Goal: Task Accomplishment & Management: Manage account settings

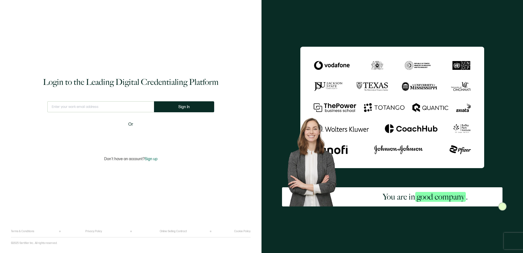
click at [72, 106] on input "text" at bounding box center [100, 106] width 107 height 11
type input "[EMAIL_ADDRESS][DOMAIN_NAME]"
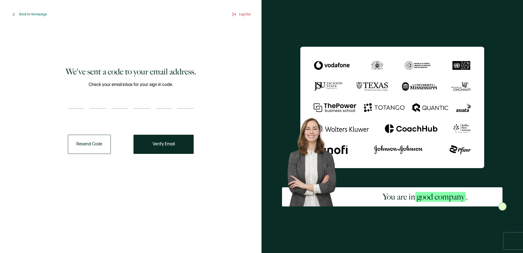
click at [73, 104] on input "number" at bounding box center [76, 103] width 16 height 11
click at [74, 102] on input "number" at bounding box center [76, 103] width 16 height 11
click at [187, 199] on div "We've sent a code to your email address. Check your email inbox for your sign i…" at bounding box center [131, 133] width 240 height 224
paste input "2"
type input "2"
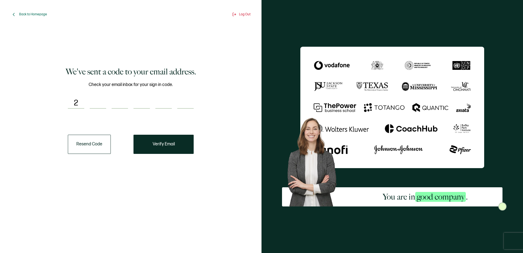
type input "2"
type input "3"
type input "4"
type input "0"
